Goal: Information Seeking & Learning: Compare options

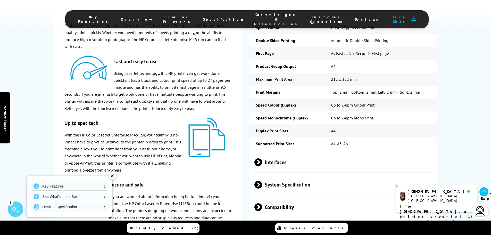
scroll to position [824, 0]
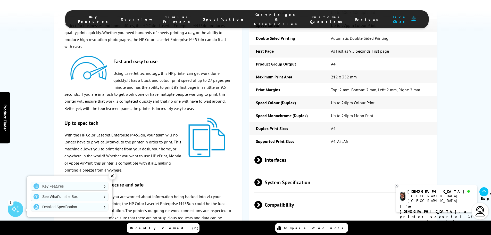
click at [281, 150] on span "Interfaces" at bounding box center [343, 159] width 178 height 19
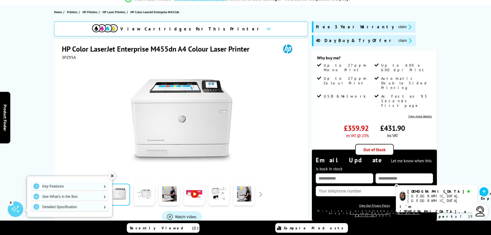
scroll to position [0, 0]
